Goal: Task Accomplishment & Management: Manage account settings

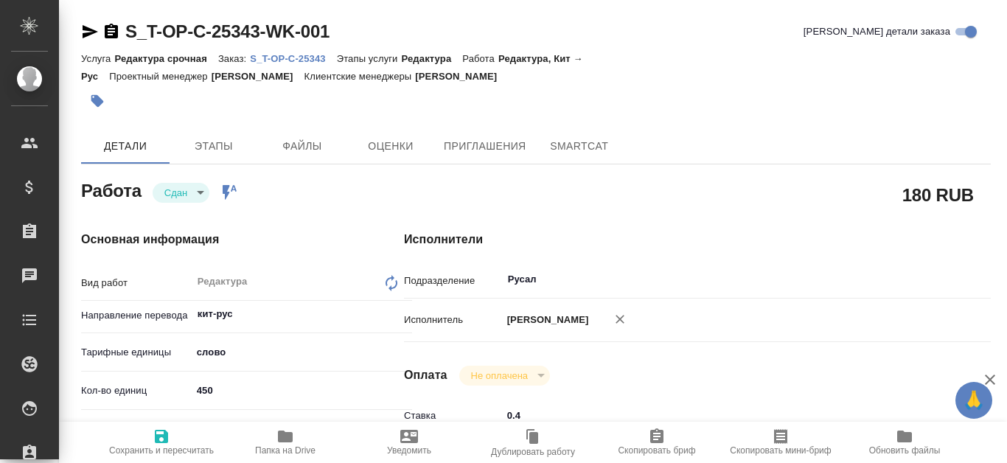
type textarea "x"
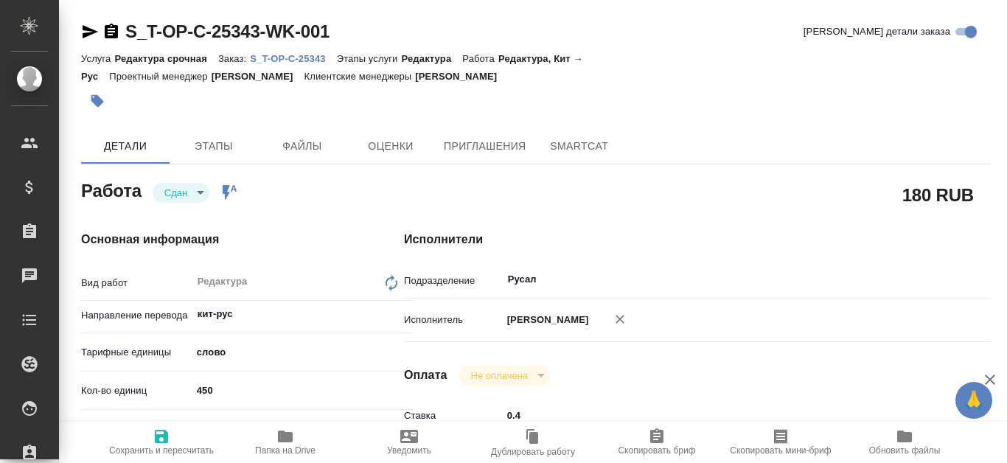
type textarea "x"
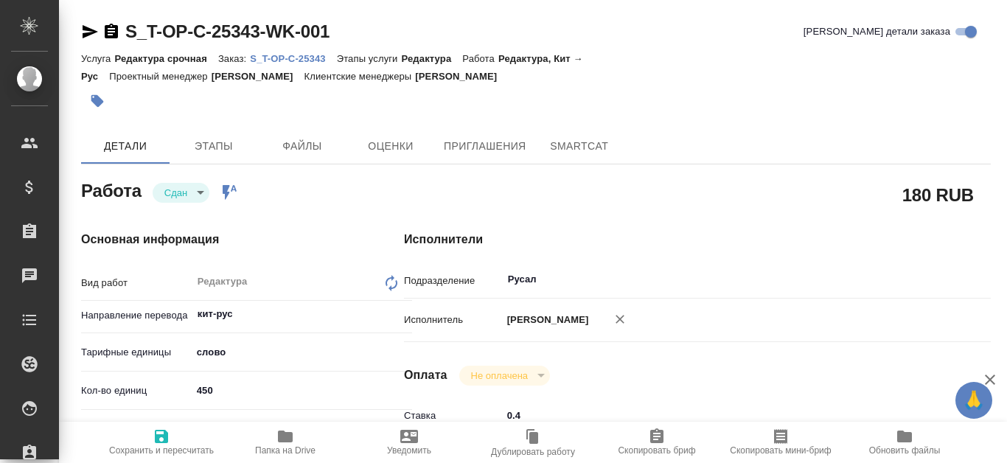
type textarea "x"
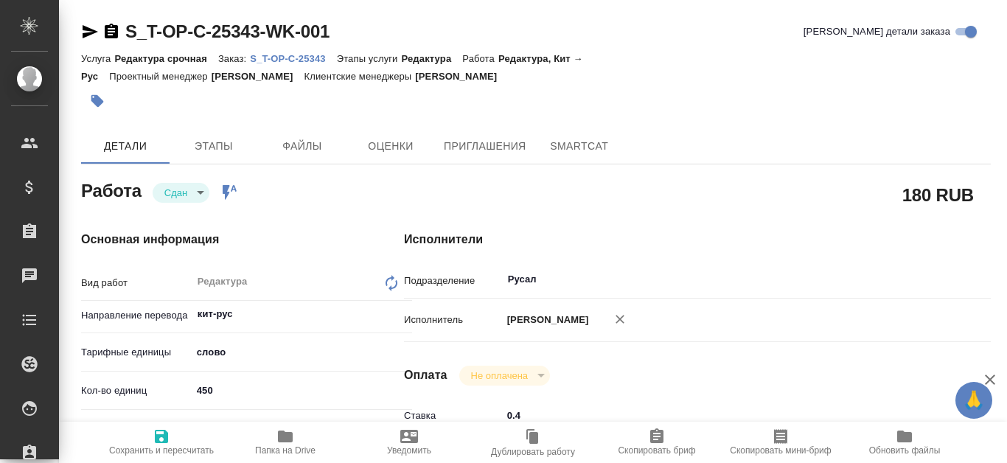
type textarea "x"
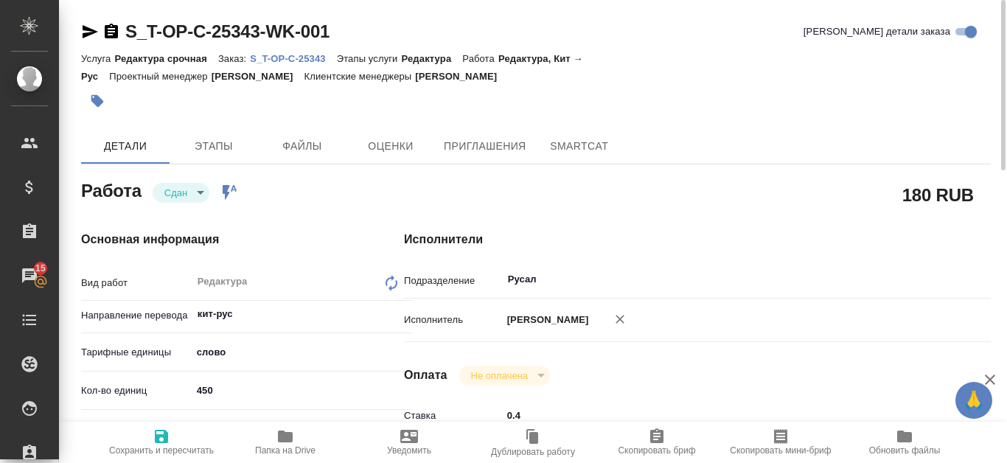
click at [287, 55] on p "S_T-OP-C-25343" at bounding box center [293, 58] width 86 height 11
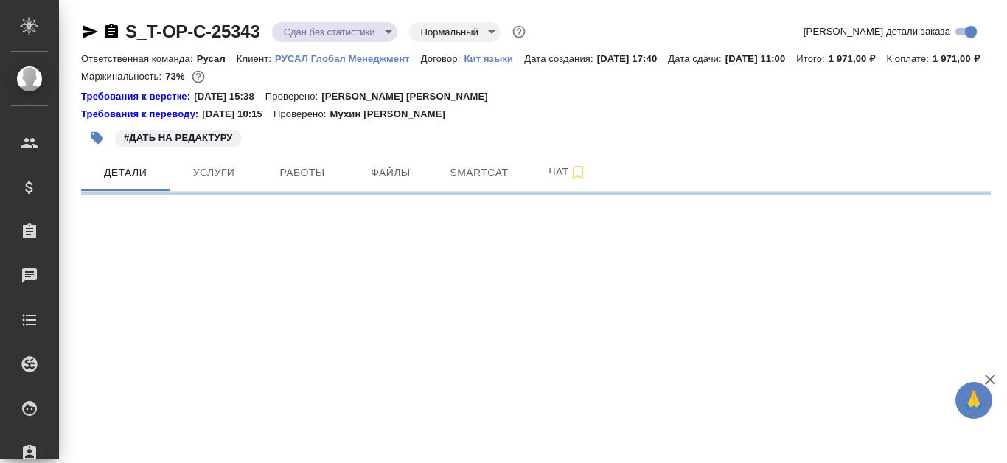
select select "RU"
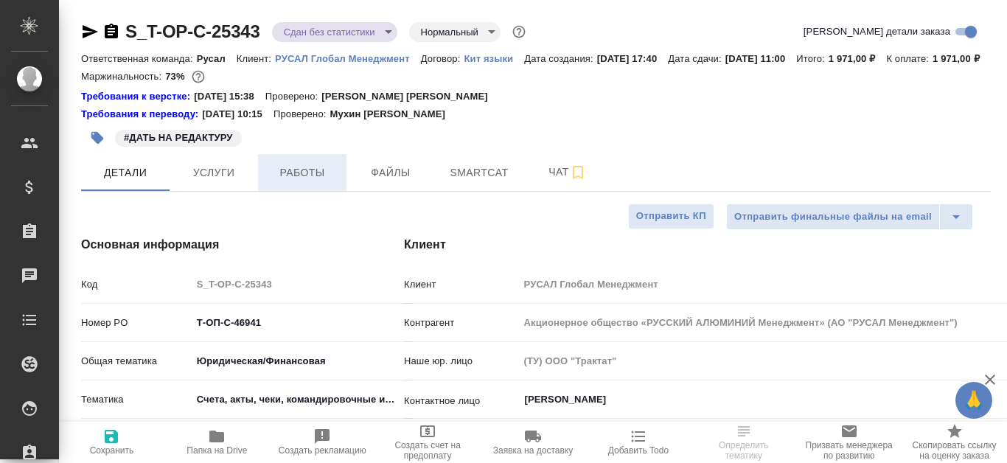
type textarea "x"
type input "[PERSON_NAME]"
click at [315, 182] on span "Работы" at bounding box center [302, 173] width 71 height 18
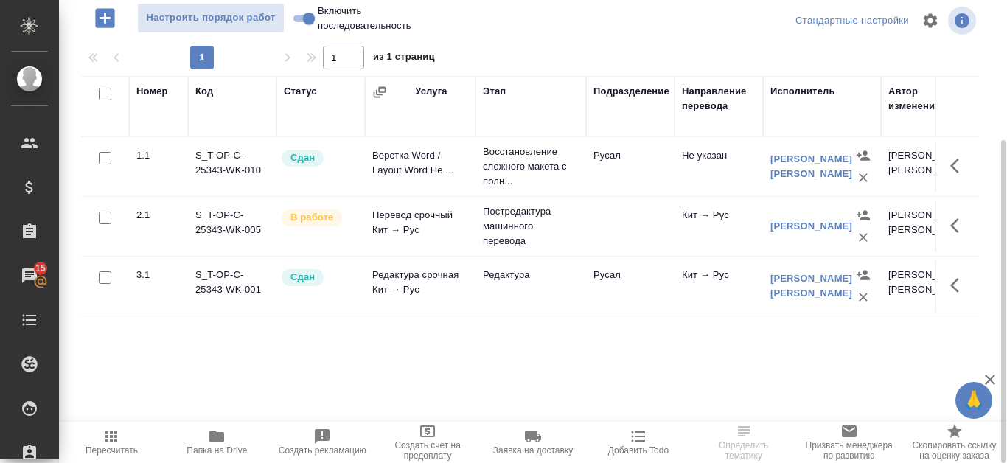
scroll to position [126, 0]
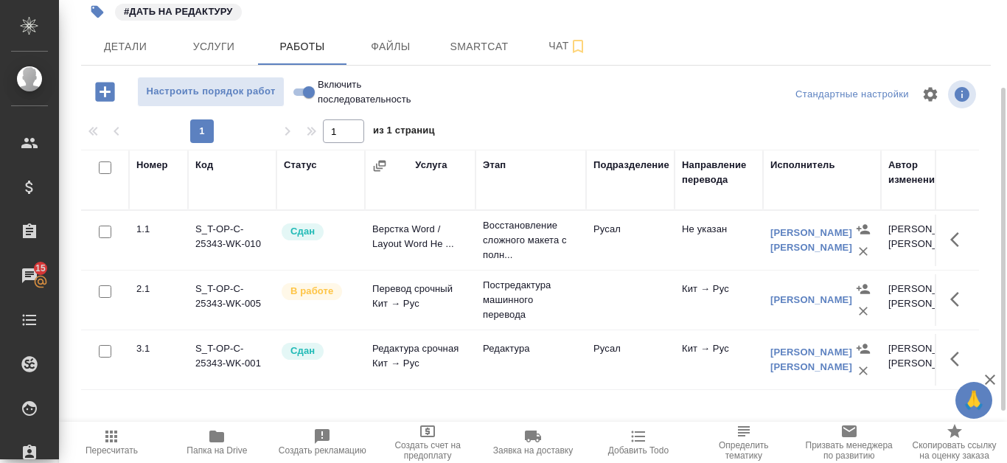
drag, startPoint x: 492, startPoint y: 6, endPoint x: 836, endPoint y: 27, distance: 345.6
click at [836, 27] on div "#ДАТЬ НА РЕДАКТУРУ" at bounding box center [535, 12] width 909 height 32
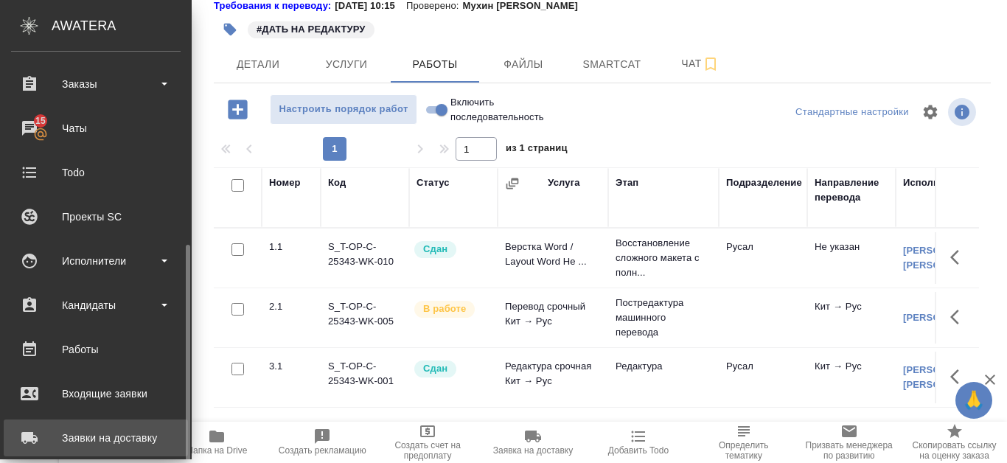
scroll to position [221, 0]
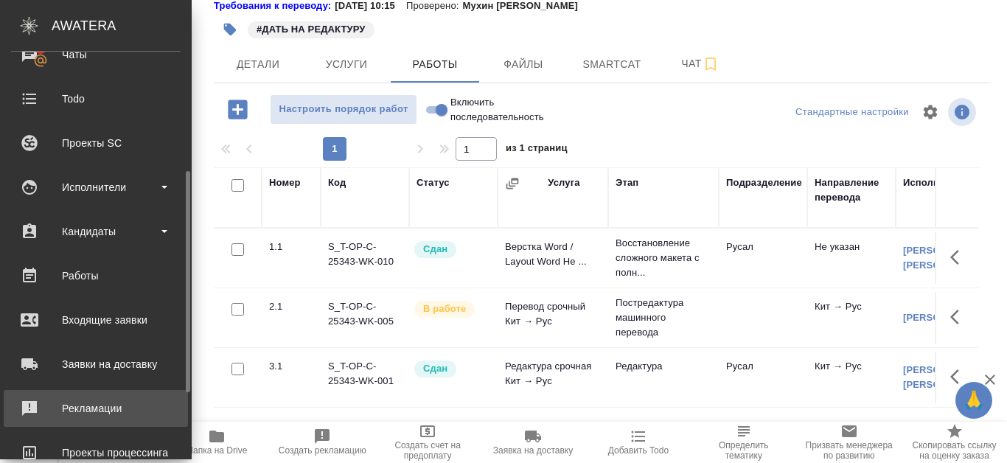
click at [60, 402] on div "Рекламации" at bounding box center [96, 408] width 170 height 22
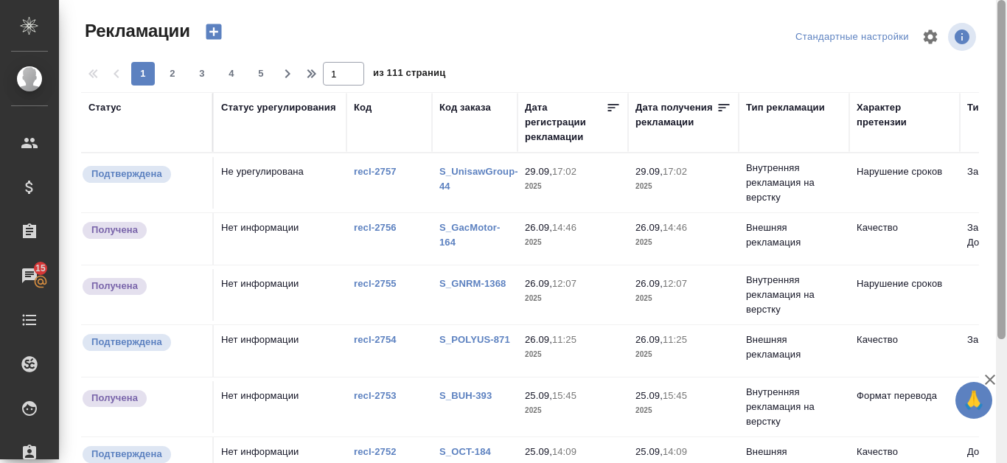
drag, startPoint x: 1002, startPoint y: 228, endPoint x: 1006, endPoint y: 57, distance: 171.0
click at [1006, 57] on div at bounding box center [1001, 231] width 11 height 463
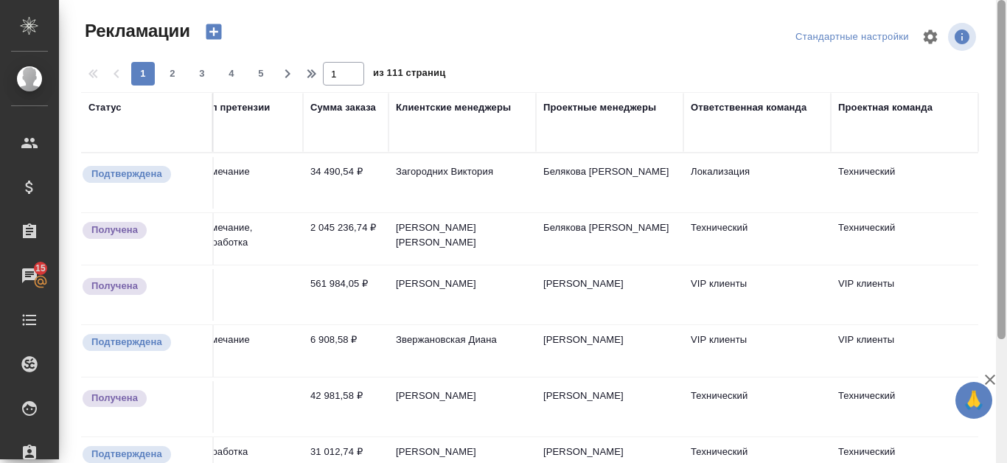
drag, startPoint x: 1002, startPoint y: 153, endPoint x: 1001, endPoint y: 27, distance: 126.0
click at [1001, 27] on div at bounding box center [1001, 169] width 8 height 339
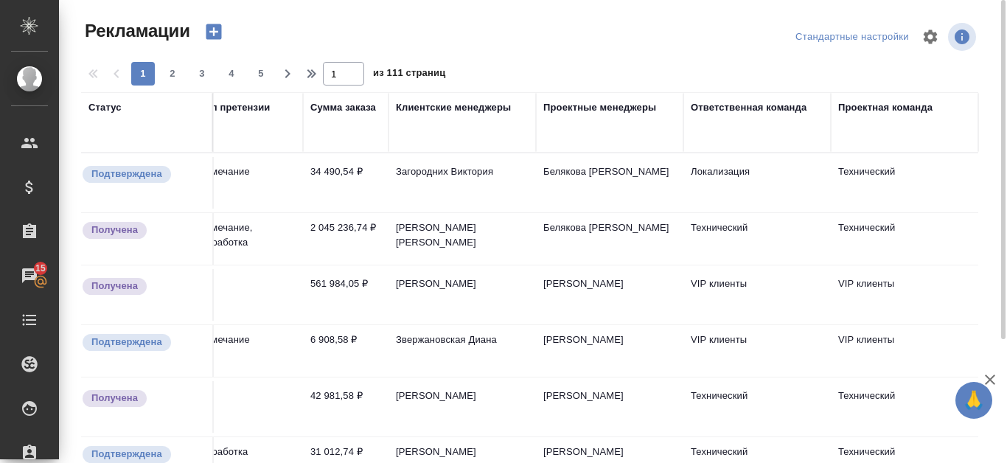
click at [699, 152] on th "Ответственная команда" at bounding box center [756, 122] width 147 height 60
click at [705, 105] on div "Ответственная команда" at bounding box center [749, 107] width 116 height 15
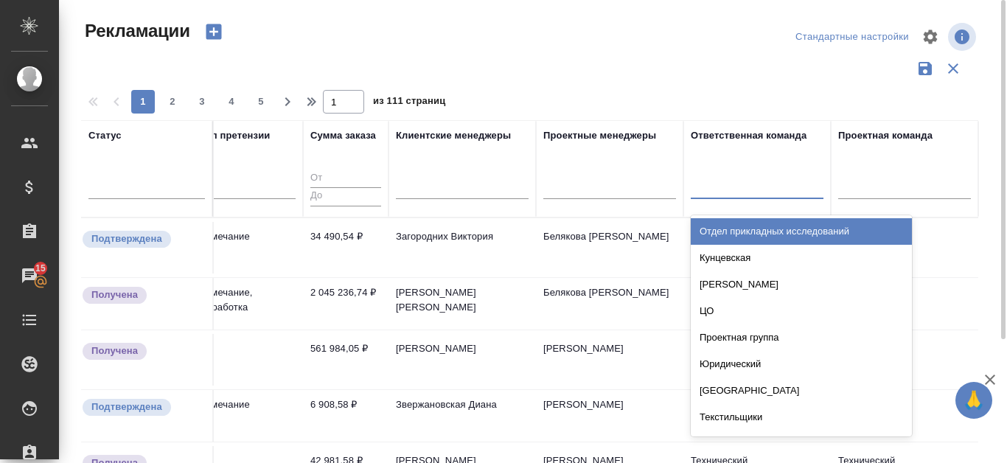
click at [709, 181] on div at bounding box center [757, 183] width 133 height 21
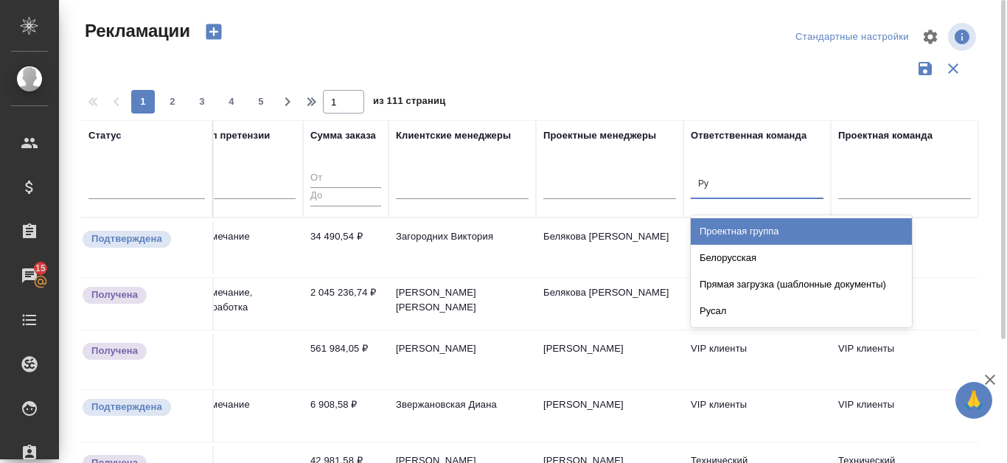
type input "Рус"
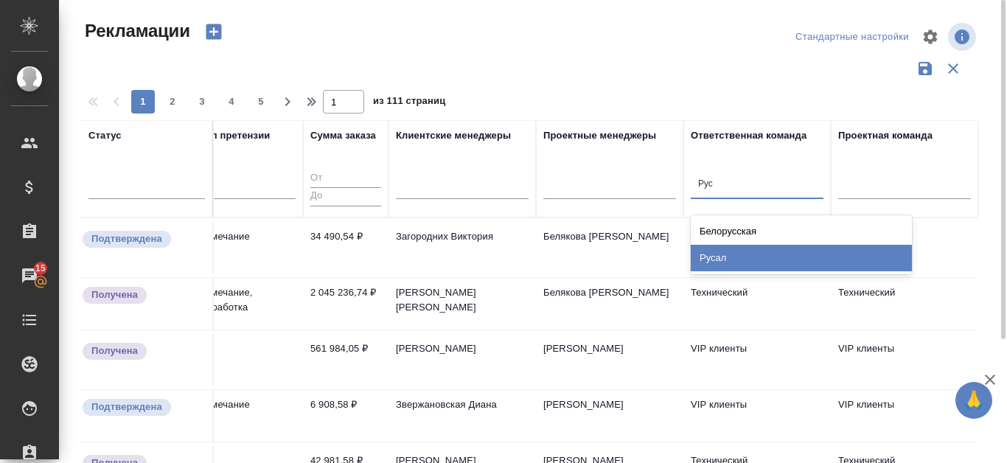
click at [769, 262] on div "Русал" at bounding box center [801, 258] width 221 height 27
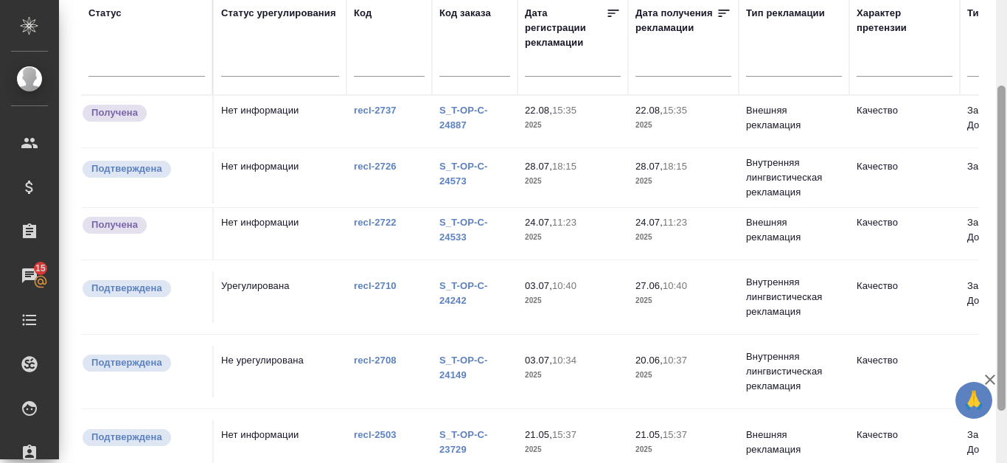
scroll to position [49, 0]
